Goal: Obtain resource: Download file/media

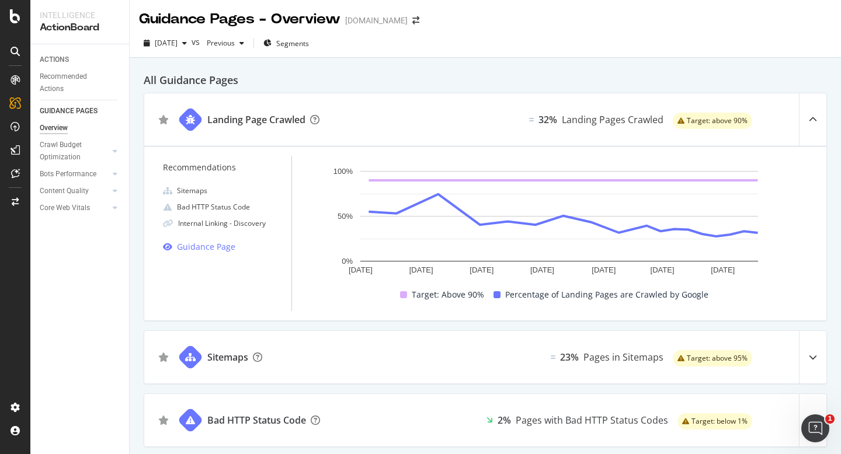
click at [14, 23] on div at bounding box center [15, 227] width 30 height 454
click at [15, 16] on icon at bounding box center [15, 16] width 11 height 14
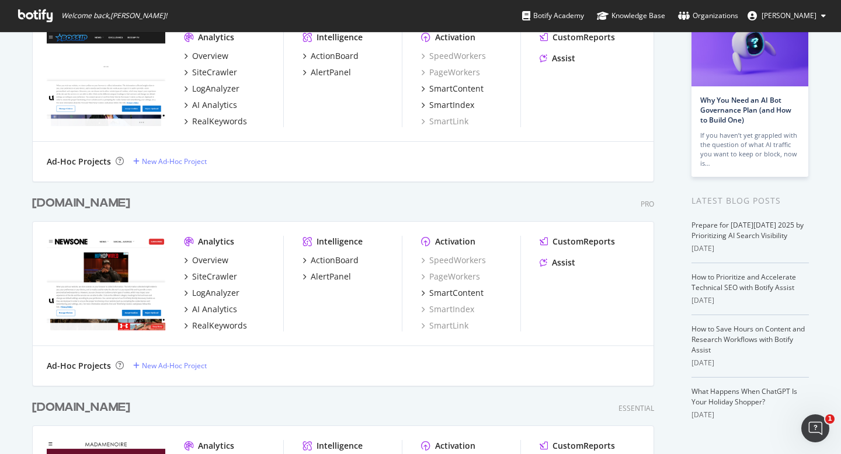
scroll to position [98, 0]
click at [582, 240] on div "CustomReports" at bounding box center [583, 241] width 62 height 12
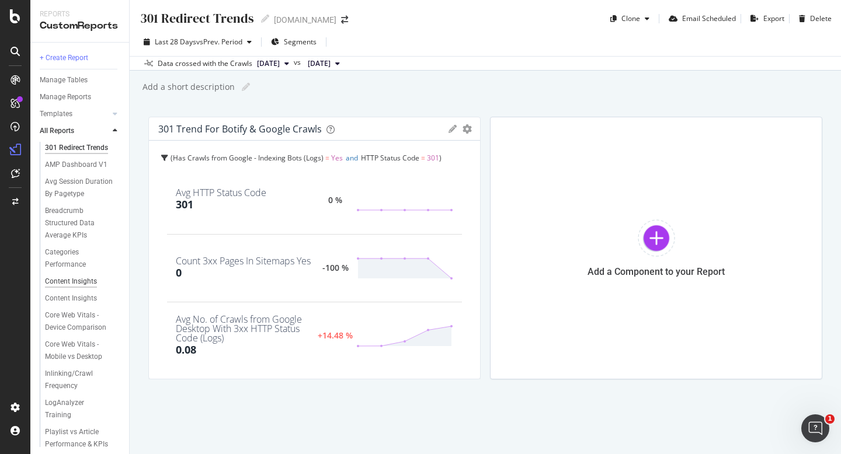
click at [74, 279] on div "Content Insights" at bounding box center [71, 282] width 52 height 12
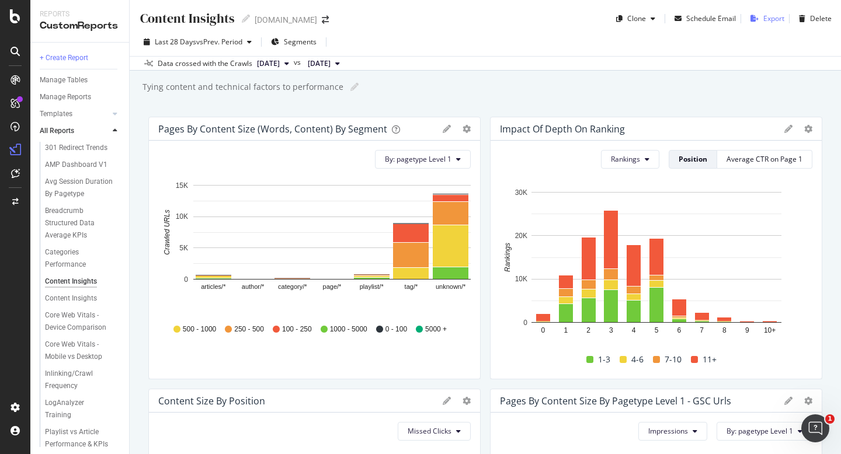
click at [769, 19] on div "Export" at bounding box center [773, 18] width 21 height 10
